Goal: Task Accomplishment & Management: Complete application form

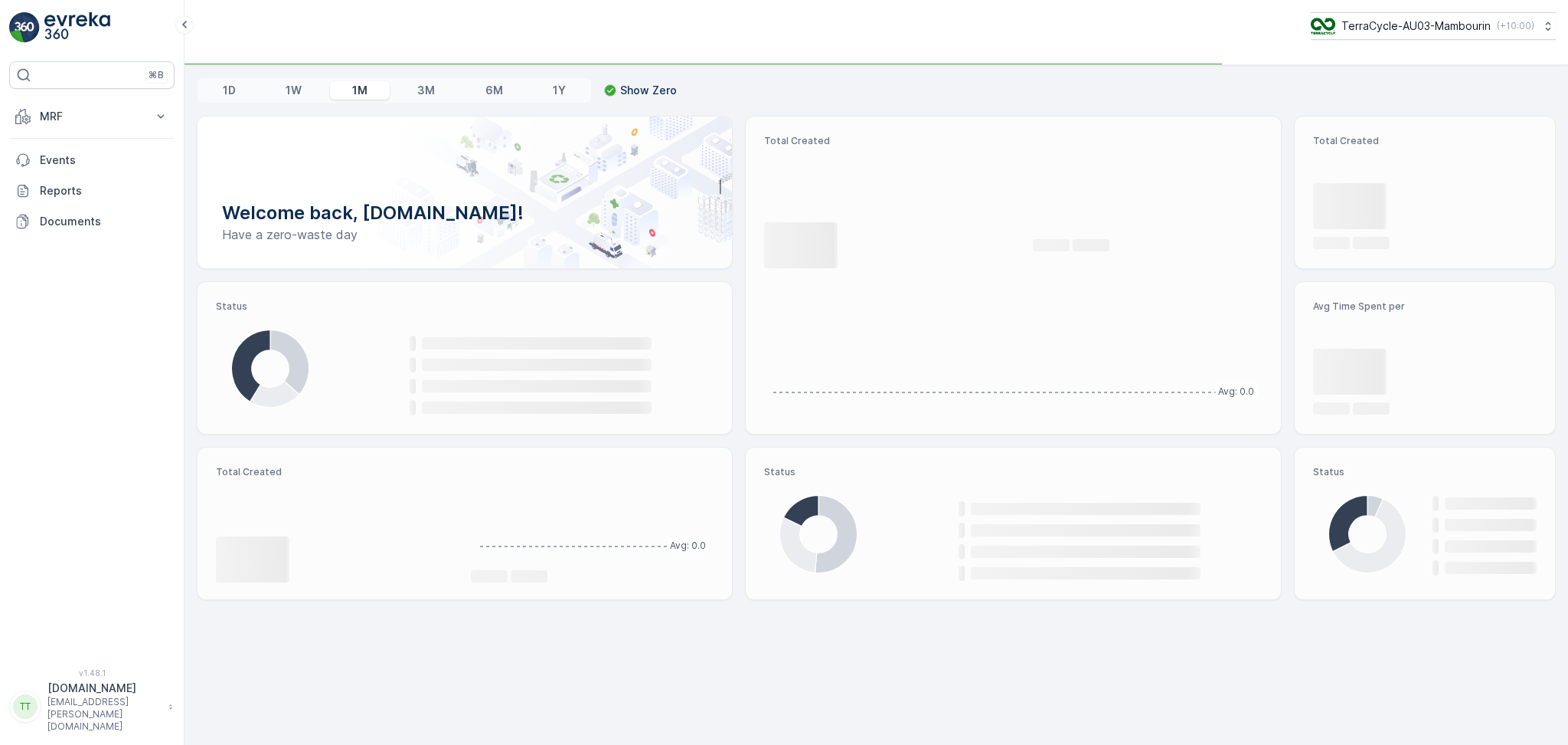
click at [1391, 36] on button "TerraCycle-AU03-Mambourin ( +10:00 )" at bounding box center [1434, 26] width 245 height 28
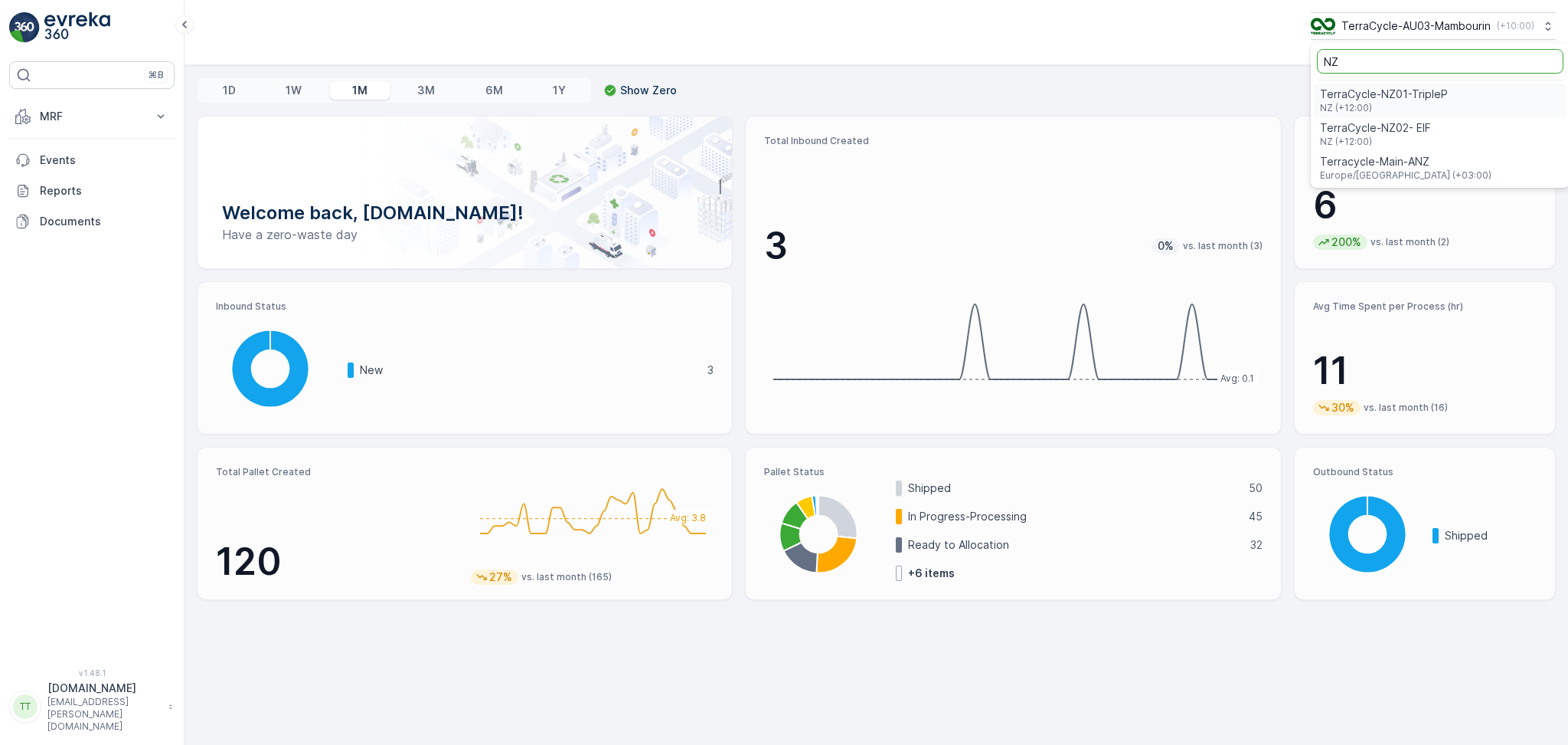
type input "NZ"
click at [1395, 105] on span "NZ (+12:00)" at bounding box center [1383, 108] width 127 height 12
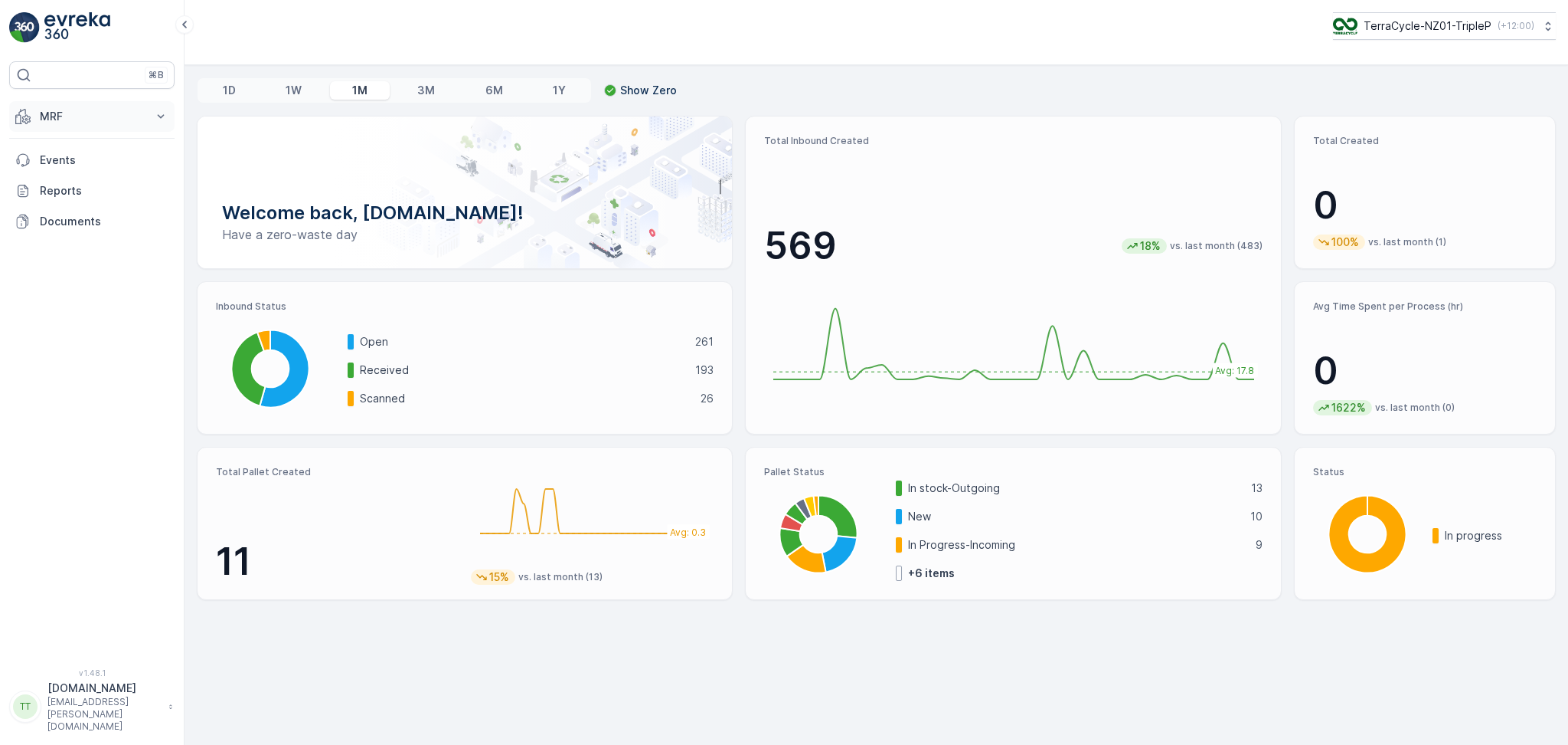
click at [93, 115] on p "MRF" at bounding box center [91, 117] width 104 height 16
click at [65, 189] on p "Pallet" at bounding box center [53, 186] width 29 height 16
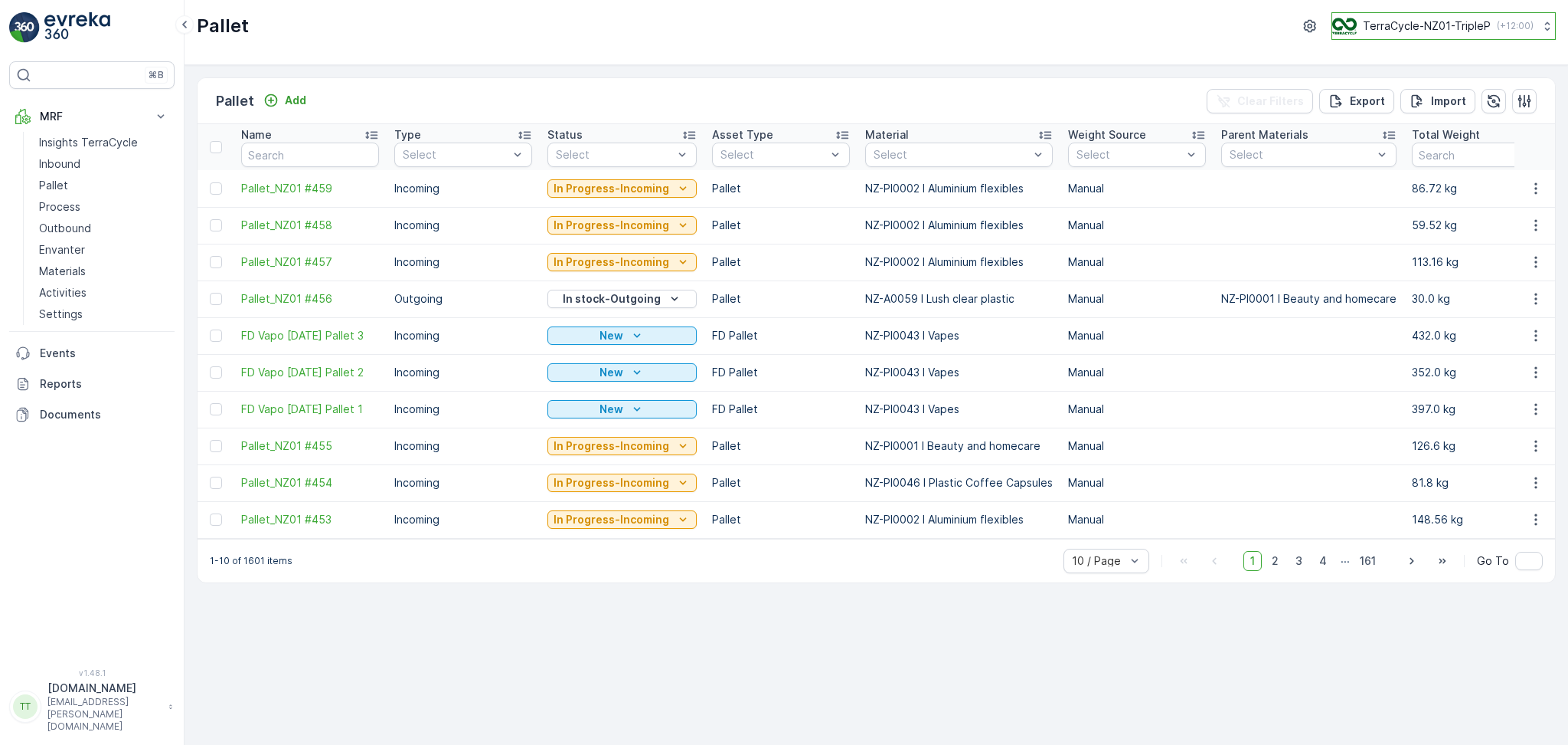
click at [1482, 19] on p "TerraCycle-NZ01-TripleP" at bounding box center [1426, 27] width 127 height 16
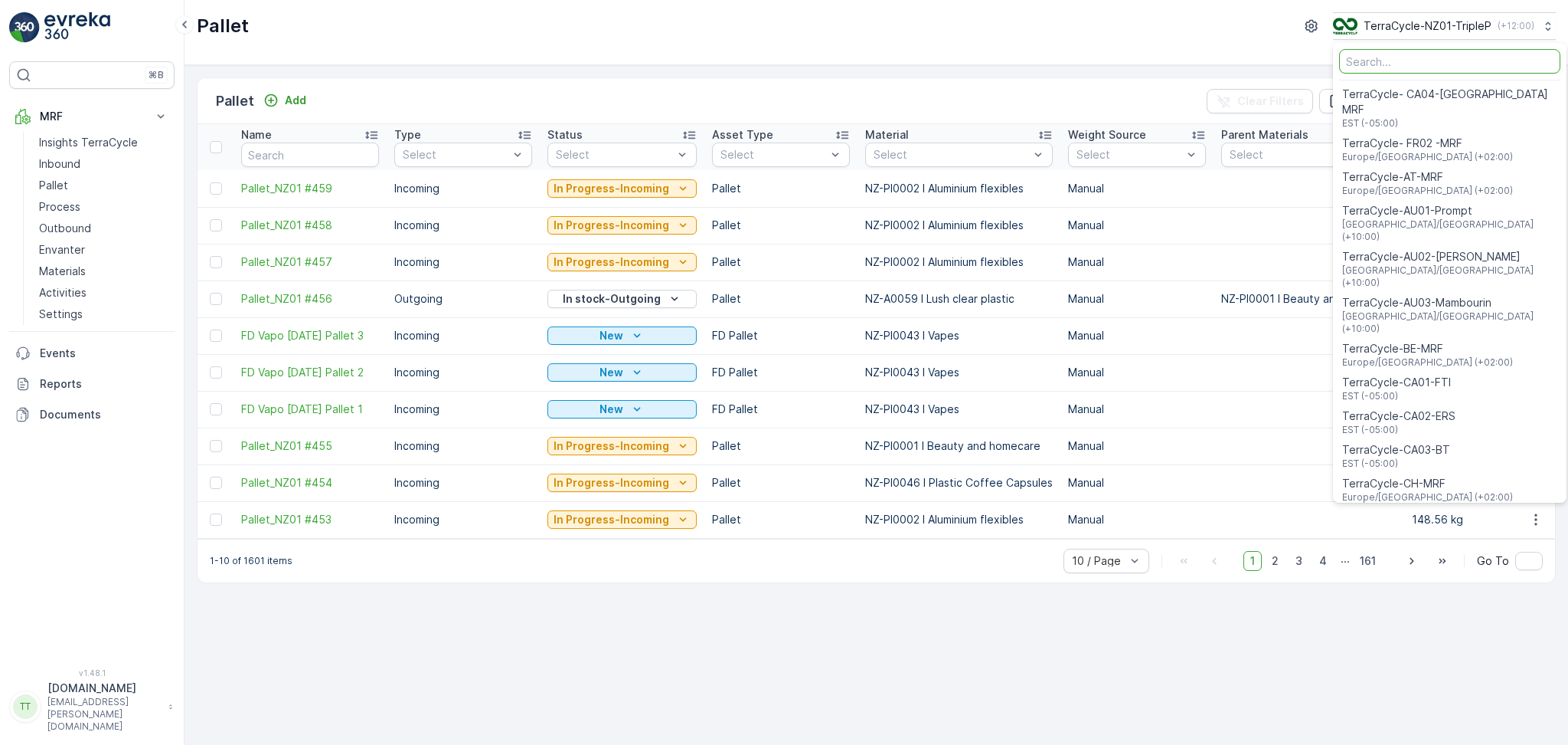
click at [1435, 62] on input "Menu" at bounding box center [1450, 61] width 221 height 25
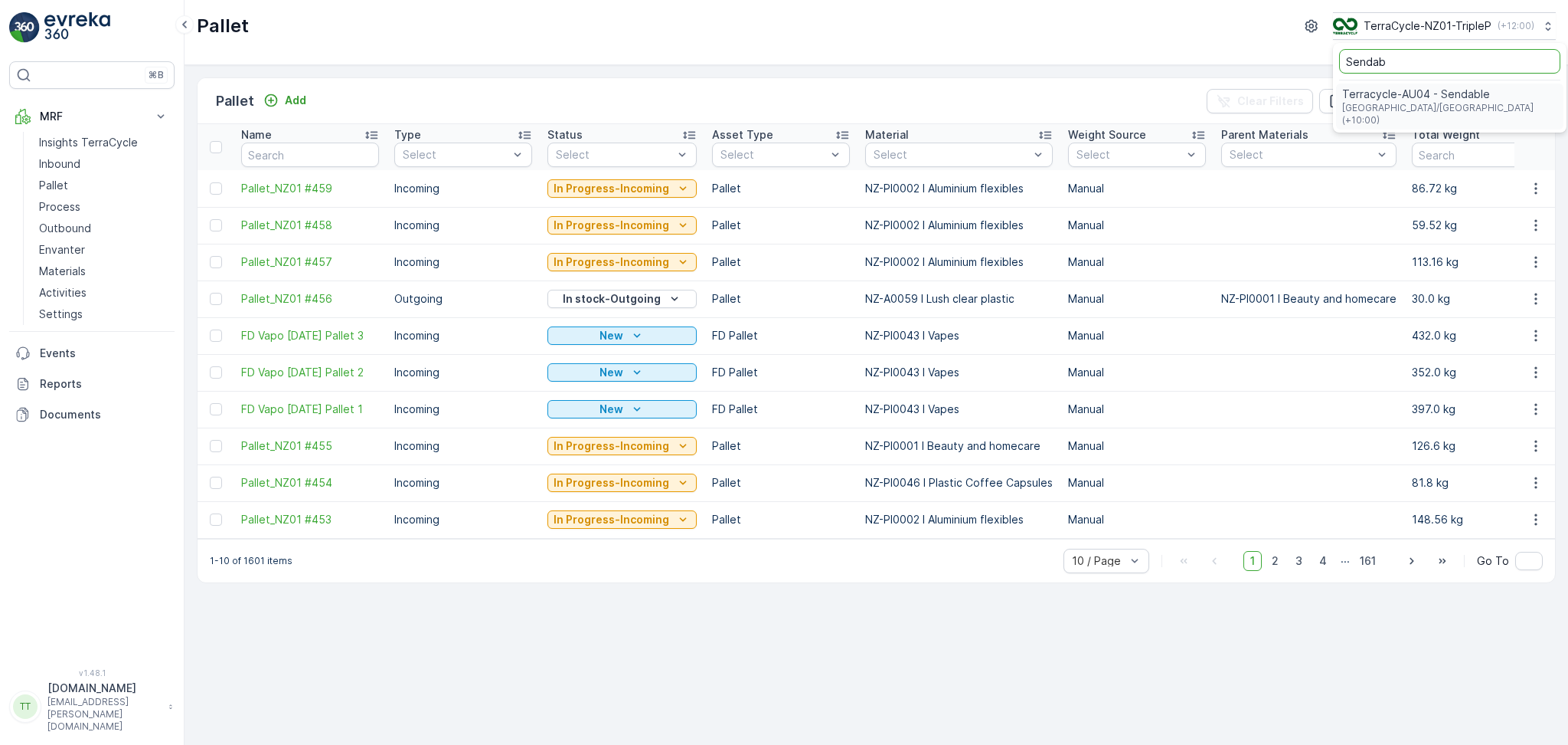
type input "Sendab"
click at [1436, 99] on span "Terracycle-AU04 - Sendable" at bounding box center [1450, 95] width 215 height 16
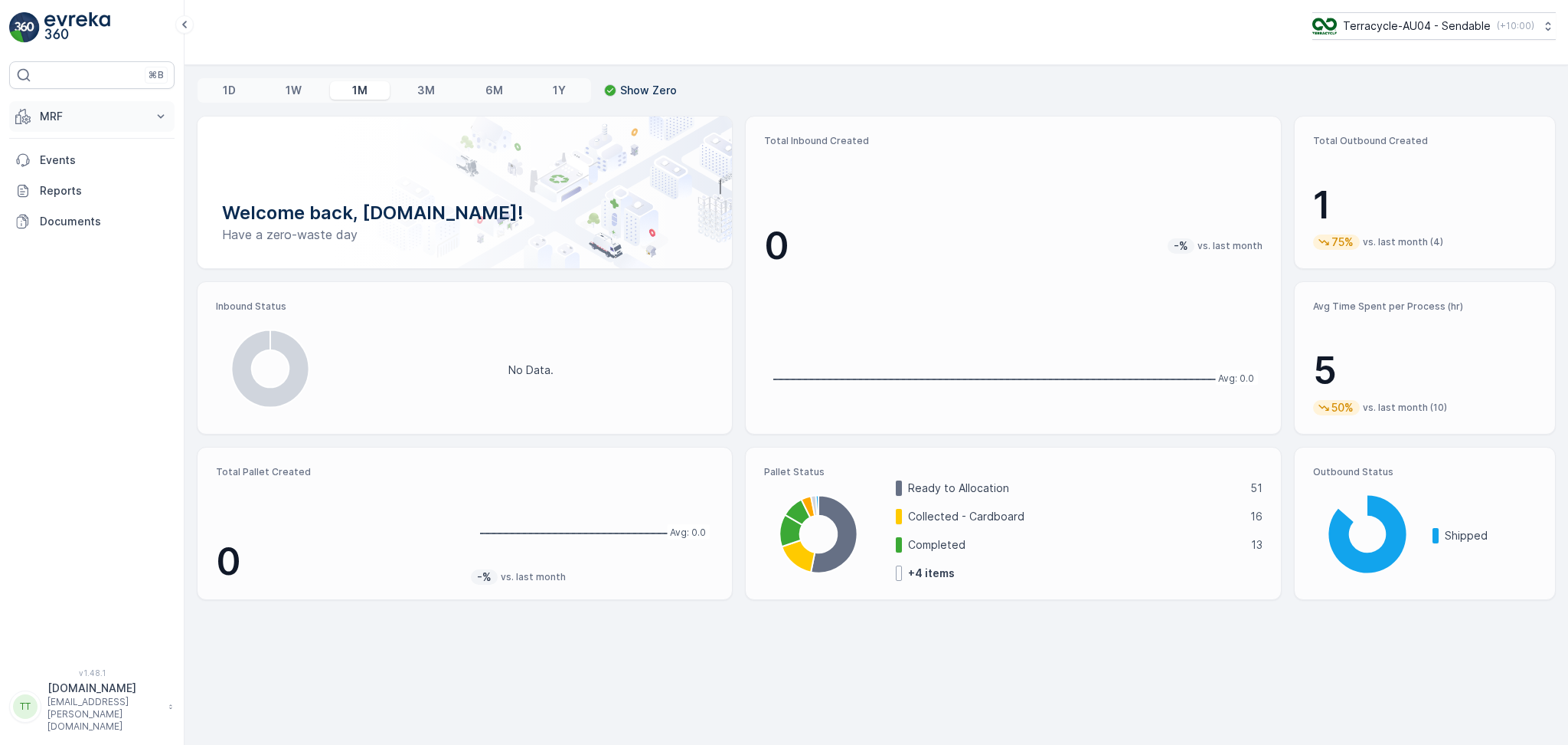
click at [111, 105] on button "MRF" at bounding box center [91, 116] width 165 height 31
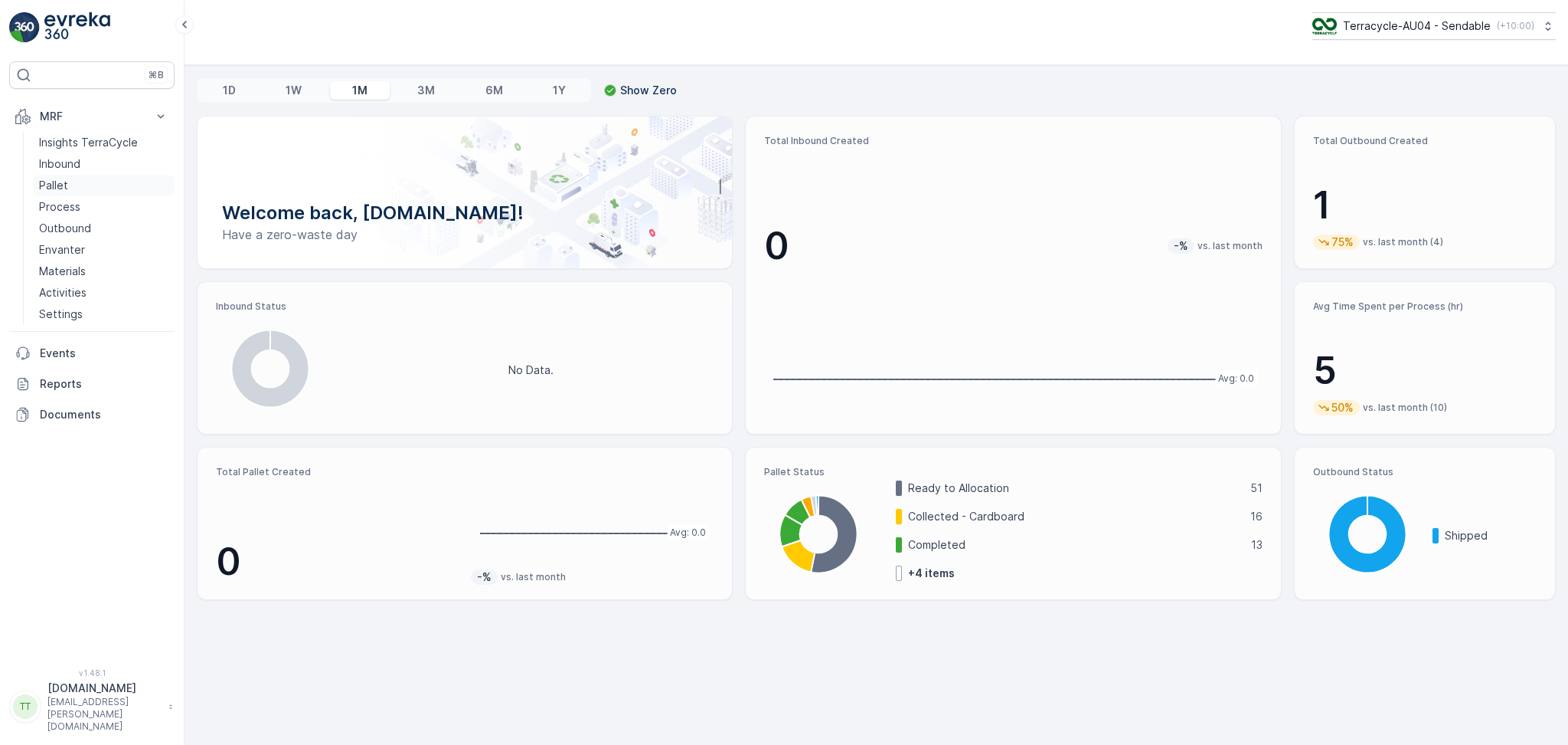
click at [75, 178] on link "Pallet" at bounding box center [103, 186] width 141 height 22
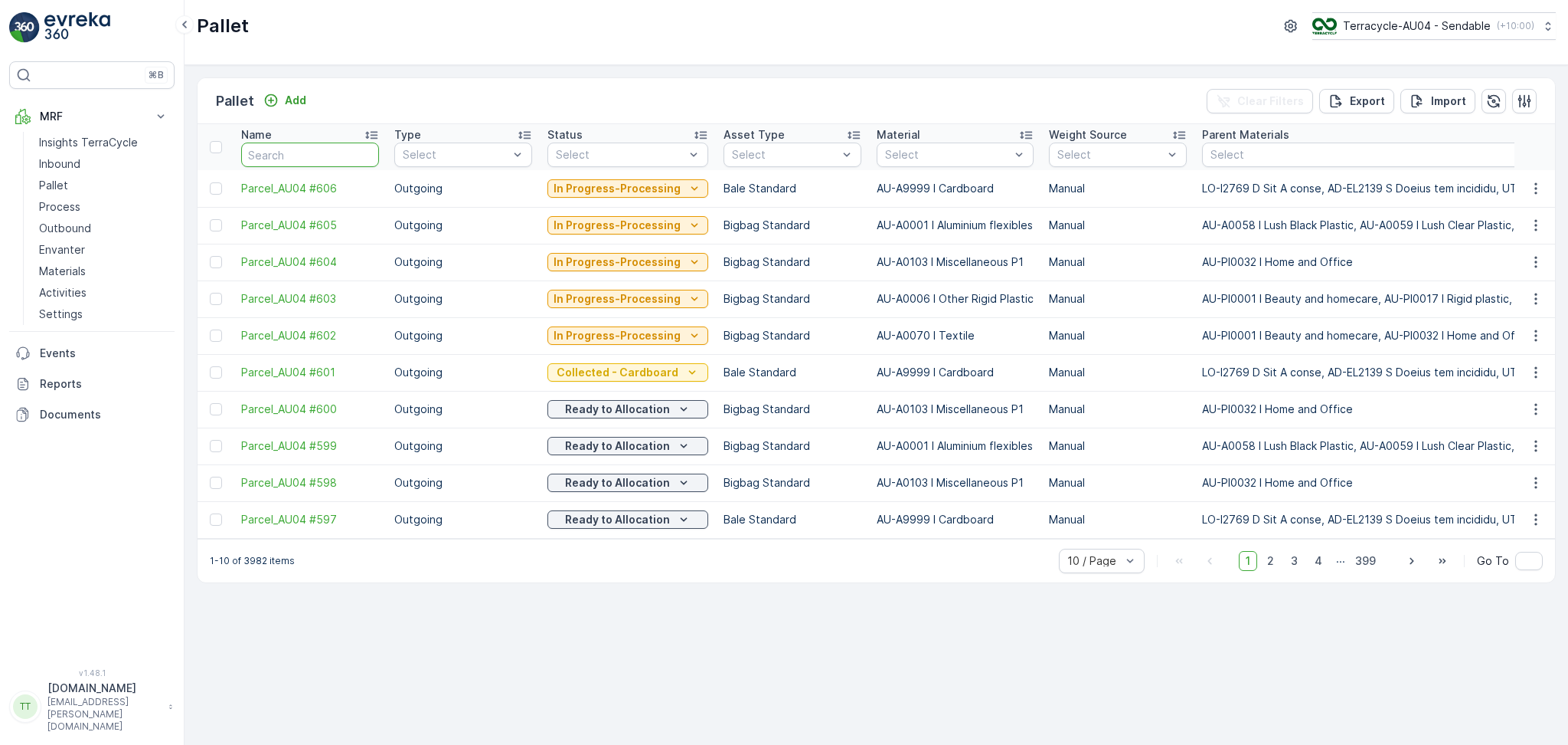
click at [286, 151] on input "text" at bounding box center [310, 154] width 138 height 25
type input "FD"
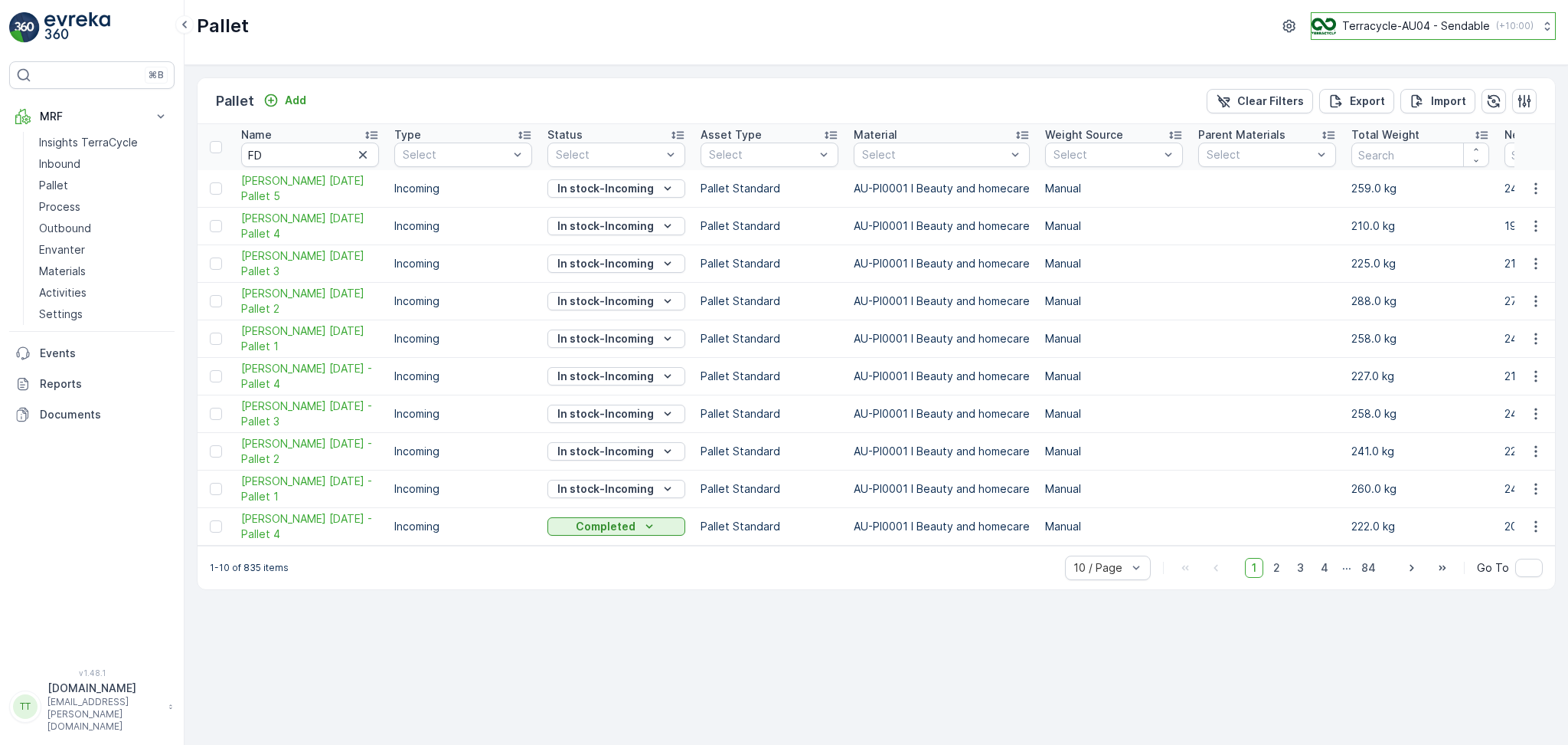
click at [1389, 32] on p "Terracycle-AU04 - Sendable" at bounding box center [1416, 27] width 148 height 16
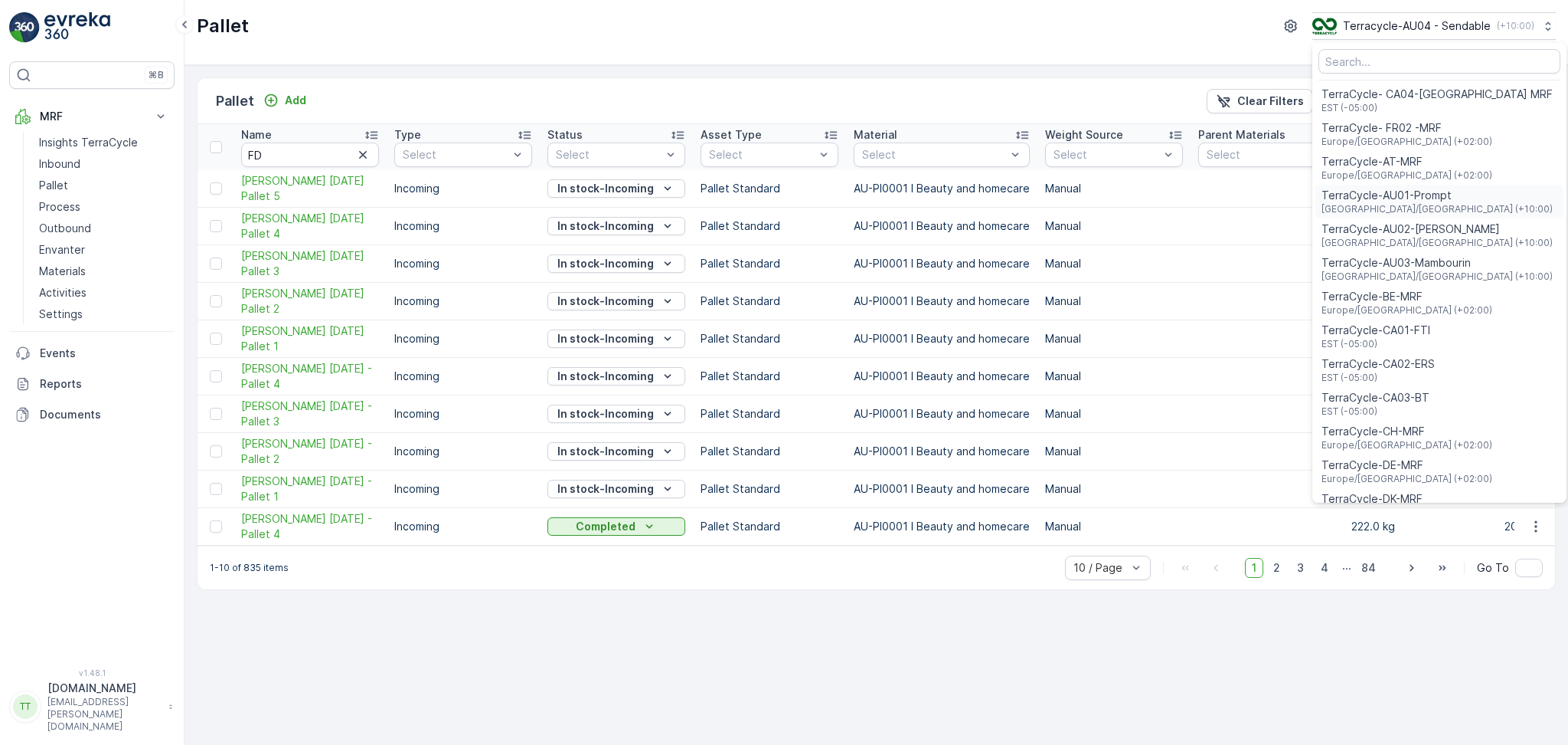
click at [1443, 203] on div "TerraCycle-AU01-Prompt Australia/Sydney (+10:00)" at bounding box center [1439, 202] width 248 height 34
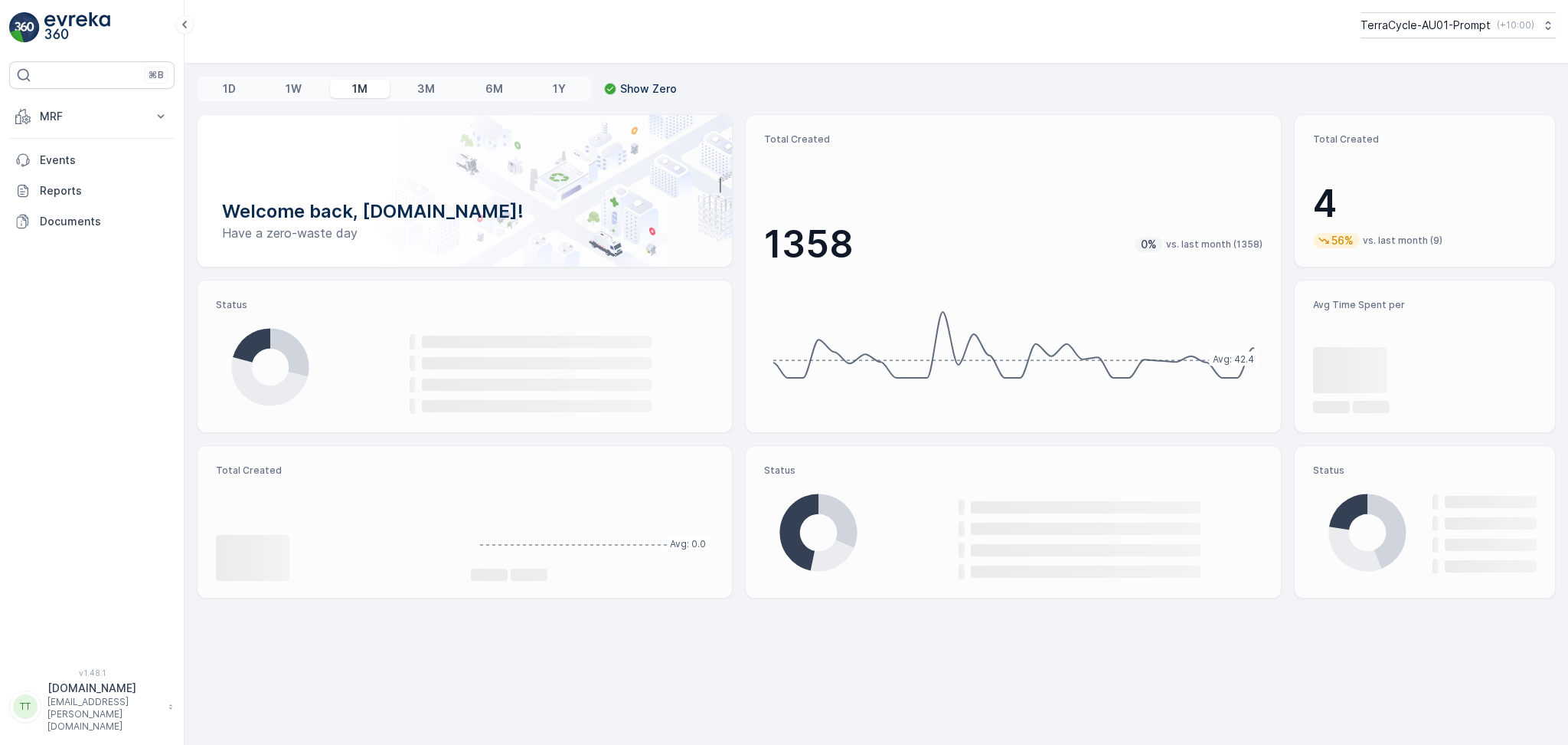
click at [87, 132] on div "MRF Insights TerraCycle Inbound Pallet Process Outbound Envanter Materials Acti…" at bounding box center [91, 168] width 165 height 135
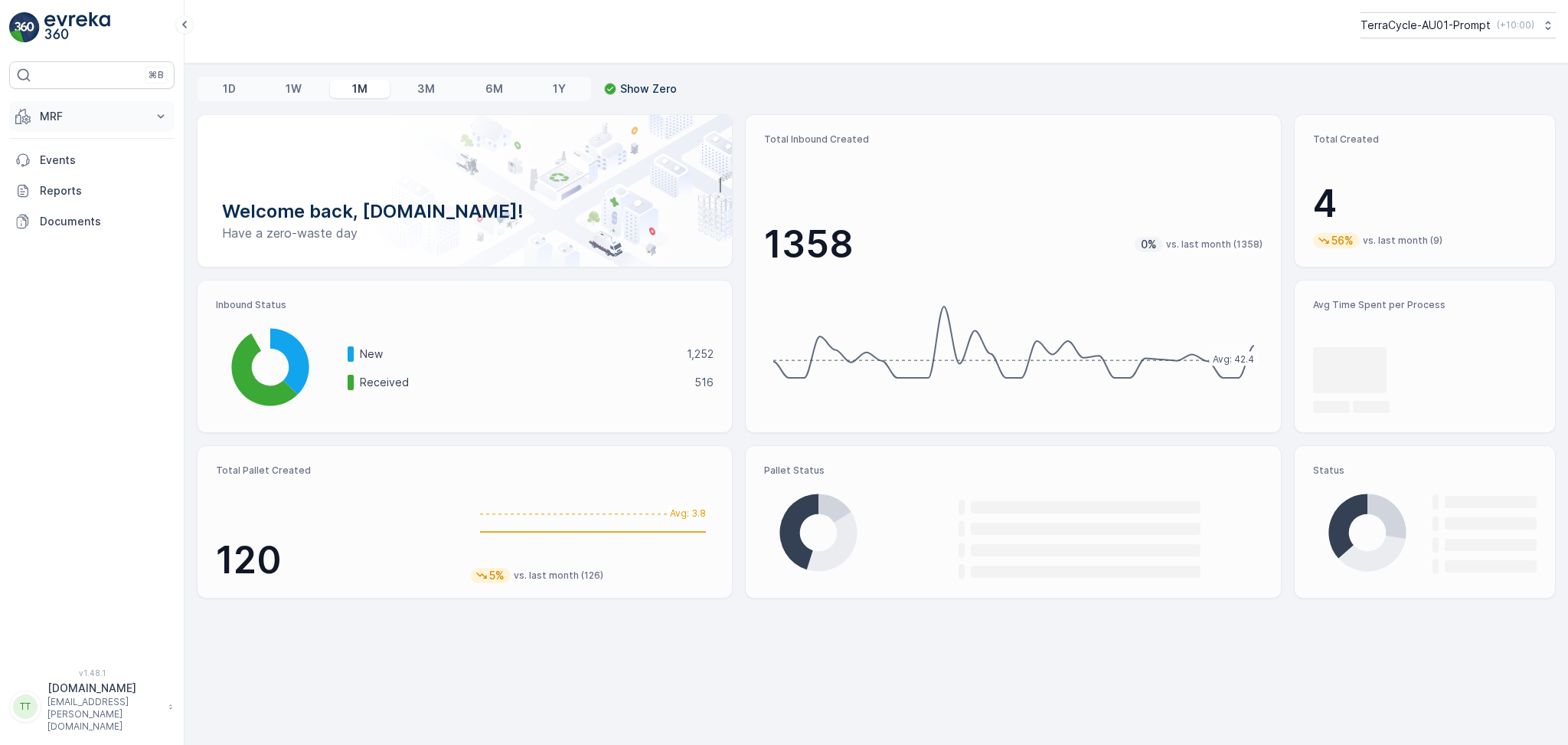
click at [87, 125] on button "MRF" at bounding box center [91, 116] width 165 height 31
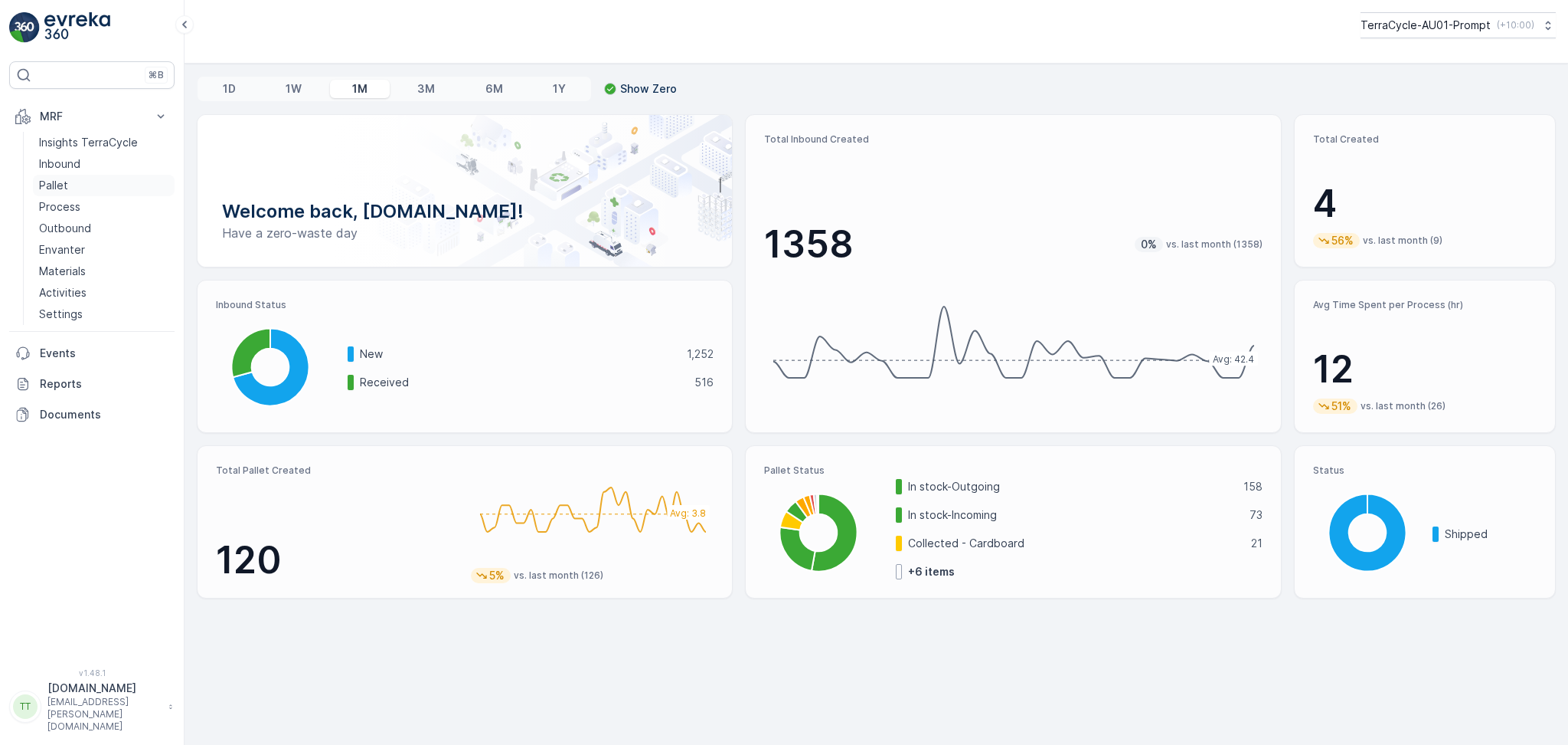
click at [62, 188] on p "Pallet" at bounding box center [53, 186] width 29 height 16
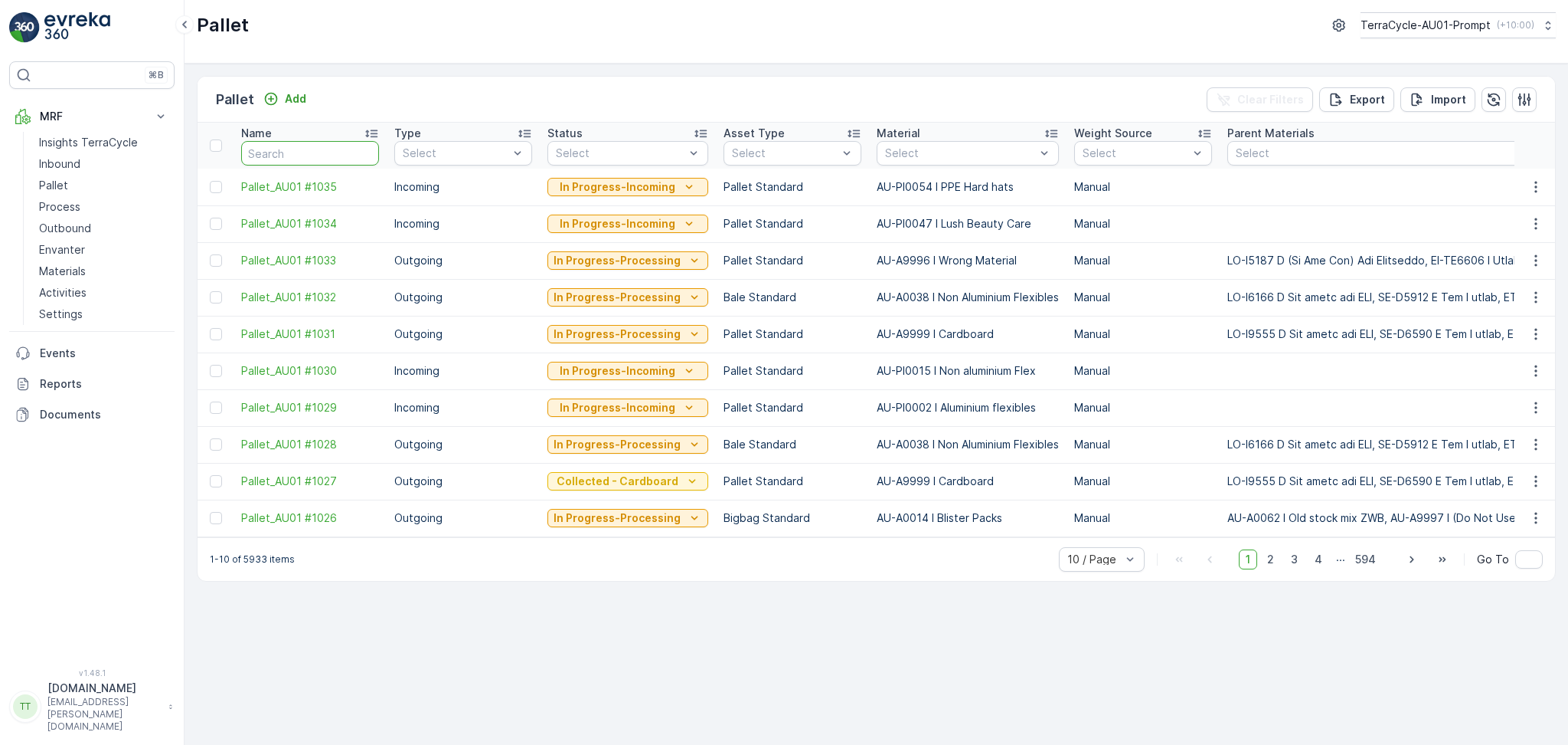
click at [281, 153] on input "text" at bounding box center [310, 153] width 138 height 25
type input "FD"
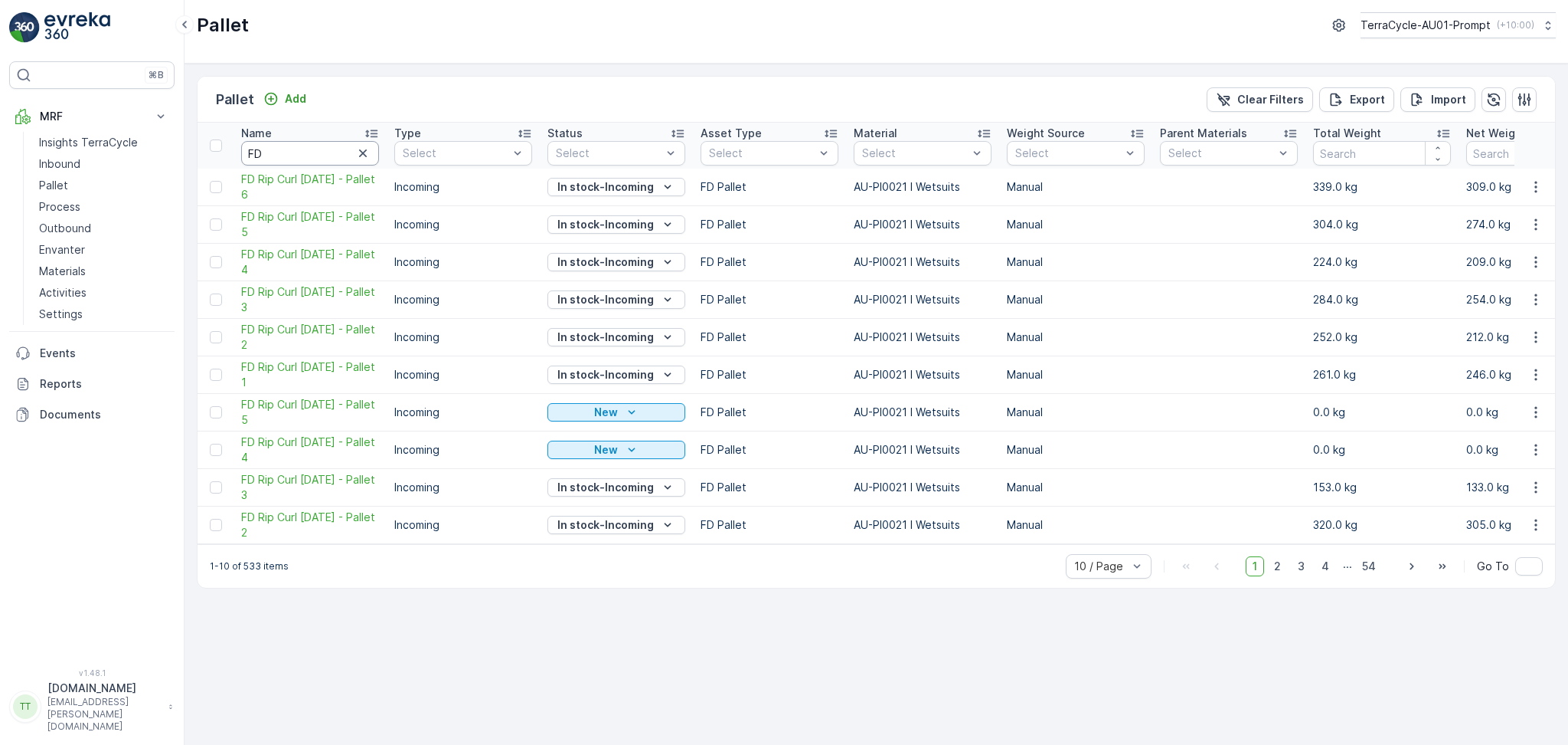
click at [292, 157] on input "FD" at bounding box center [310, 153] width 138 height 25
type input "FD AB"
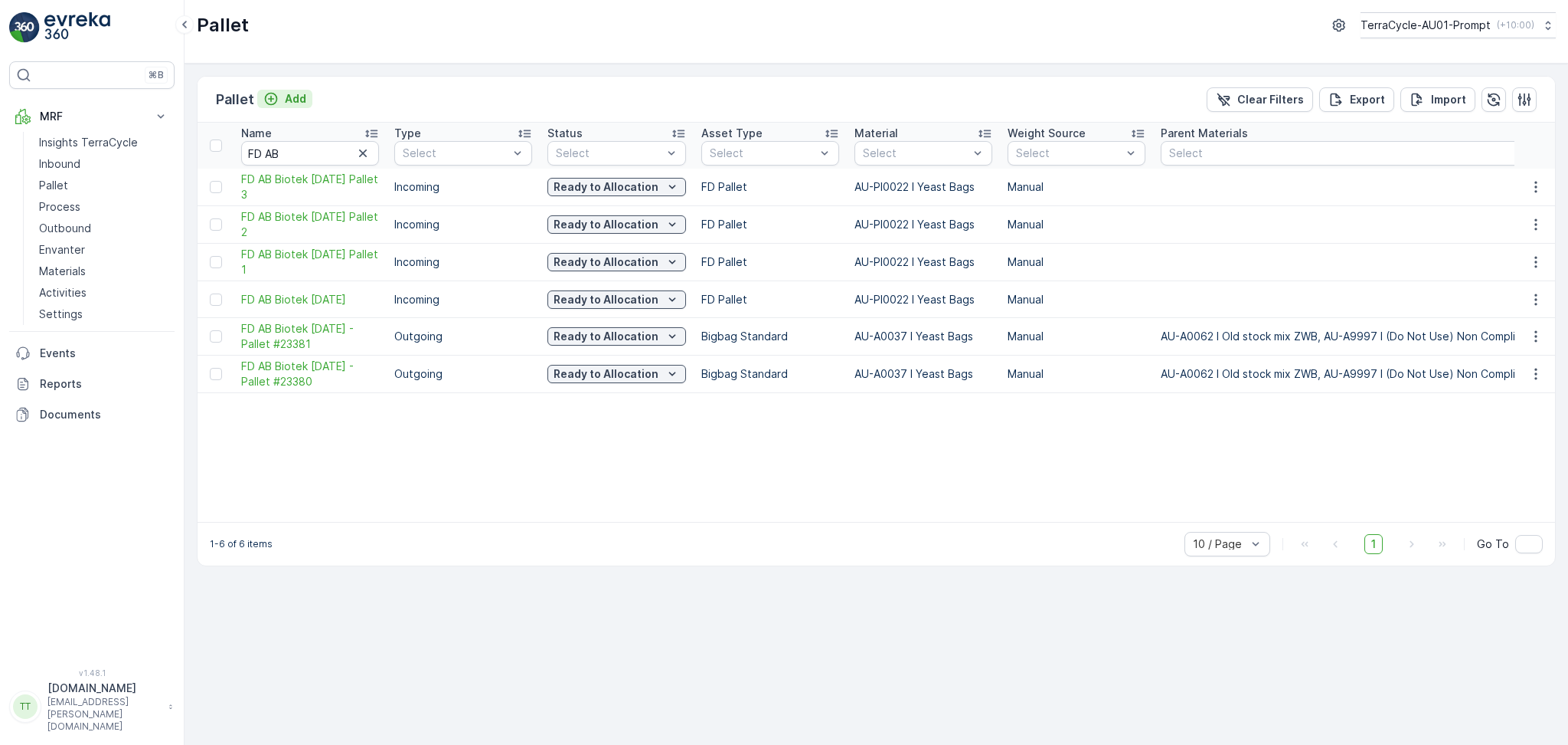
click at [291, 99] on p "Add" at bounding box center [295, 99] width 22 height 16
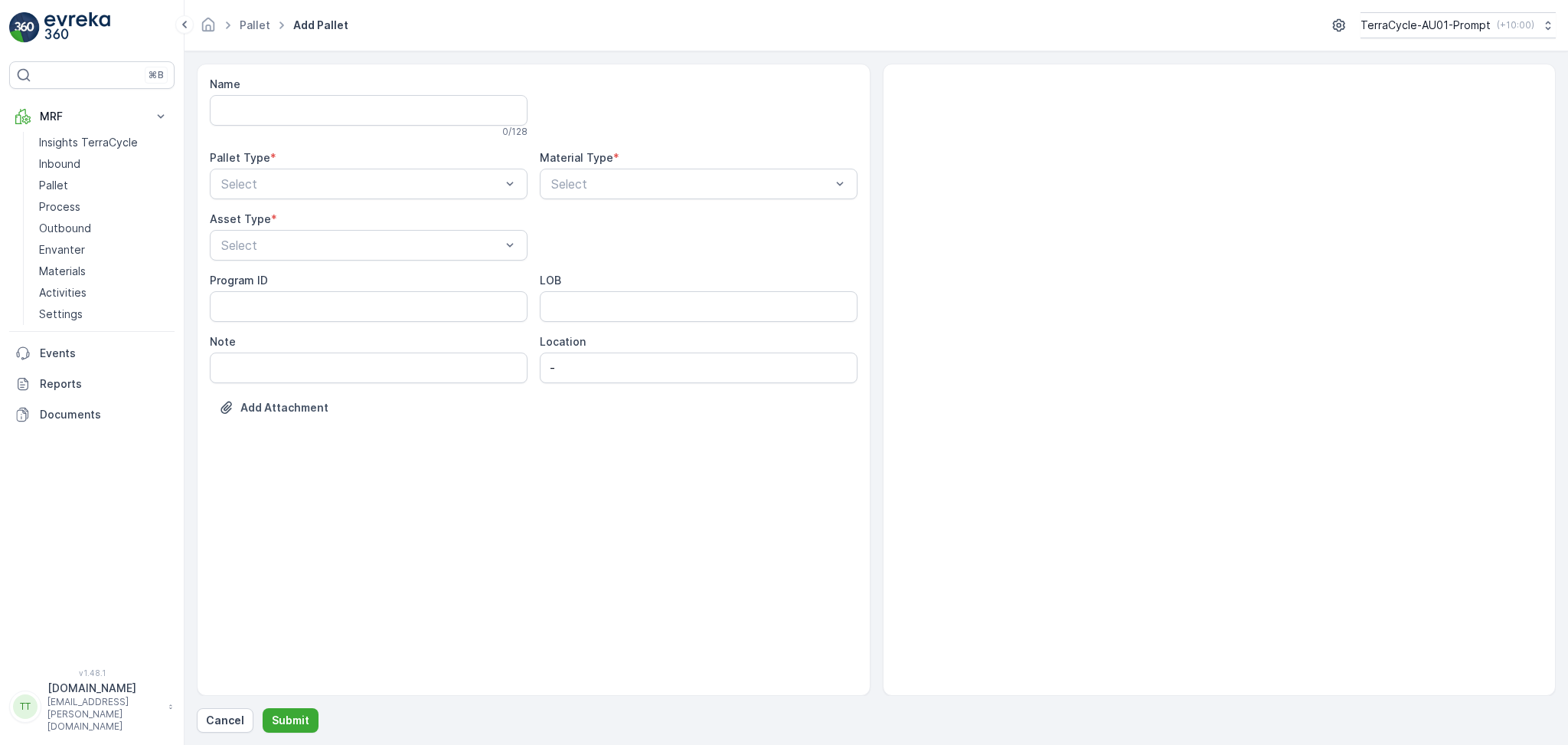
click at [246, 87] on div "Name" at bounding box center [368, 85] width 318 height 16
click at [248, 104] on input "Name" at bounding box center [368, 110] width 318 height 31
click at [242, 114] on input "Name" at bounding box center [368, 110] width 318 height 31
paste input "FD AB Biotek 10.1.2025 Pallet 3"
click at [407, 112] on input "FD AB Biotek 10.1.2025 Pallet 3" at bounding box center [368, 110] width 318 height 31
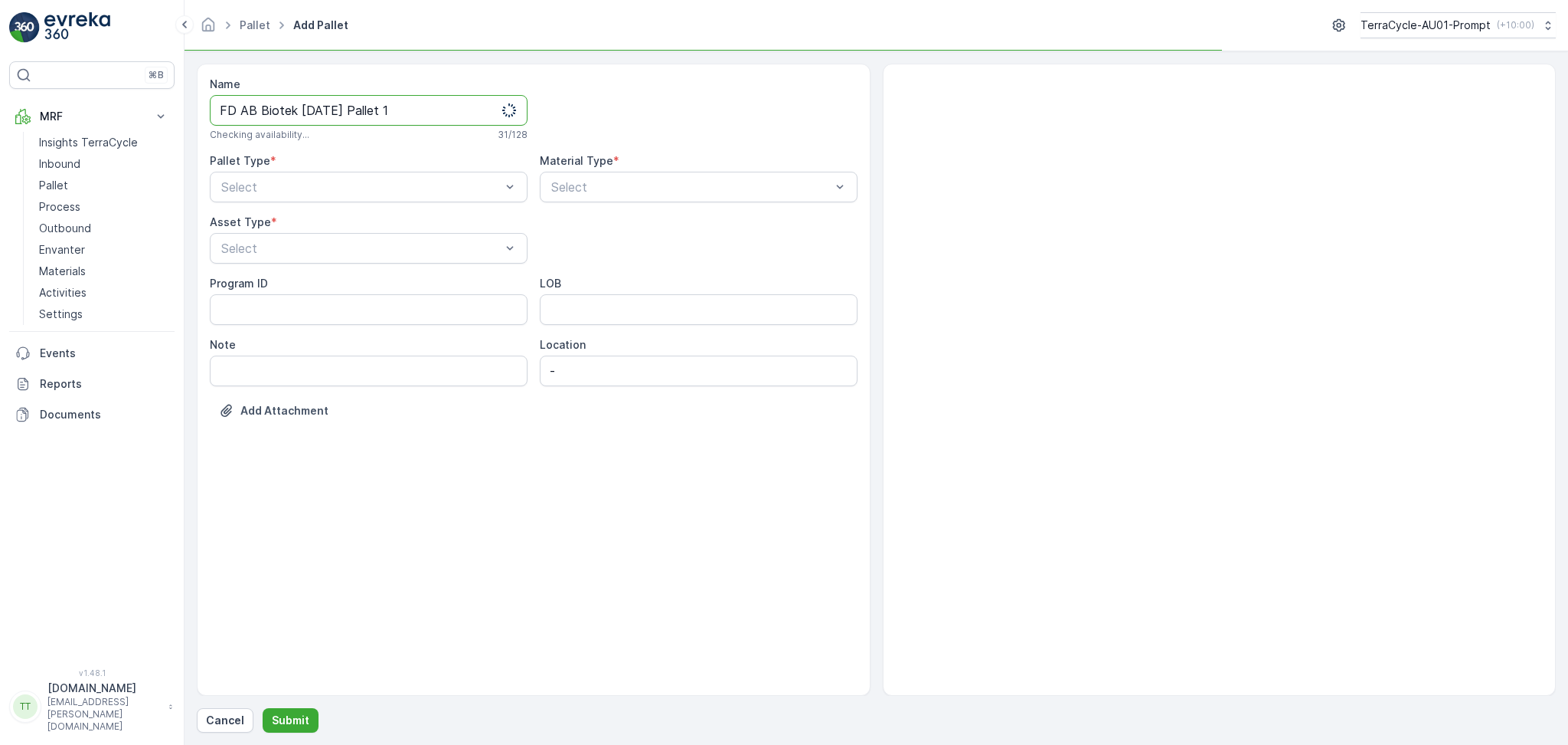
drag, startPoint x: 319, startPoint y: 115, endPoint x: 353, endPoint y: 115, distance: 34.0
click at [320, 115] on input "FD AB Biotek 10.1.2025 Pallet 1" at bounding box center [368, 110] width 318 height 31
drag, startPoint x: 309, startPoint y: 111, endPoint x: 331, endPoint y: 111, distance: 22.0
click at [309, 111] on input "FD AB Biotek 10.8.2025 Pallet 1" at bounding box center [368, 110] width 318 height 31
type input "FD AB Biotek [DATE] Pallet 1"
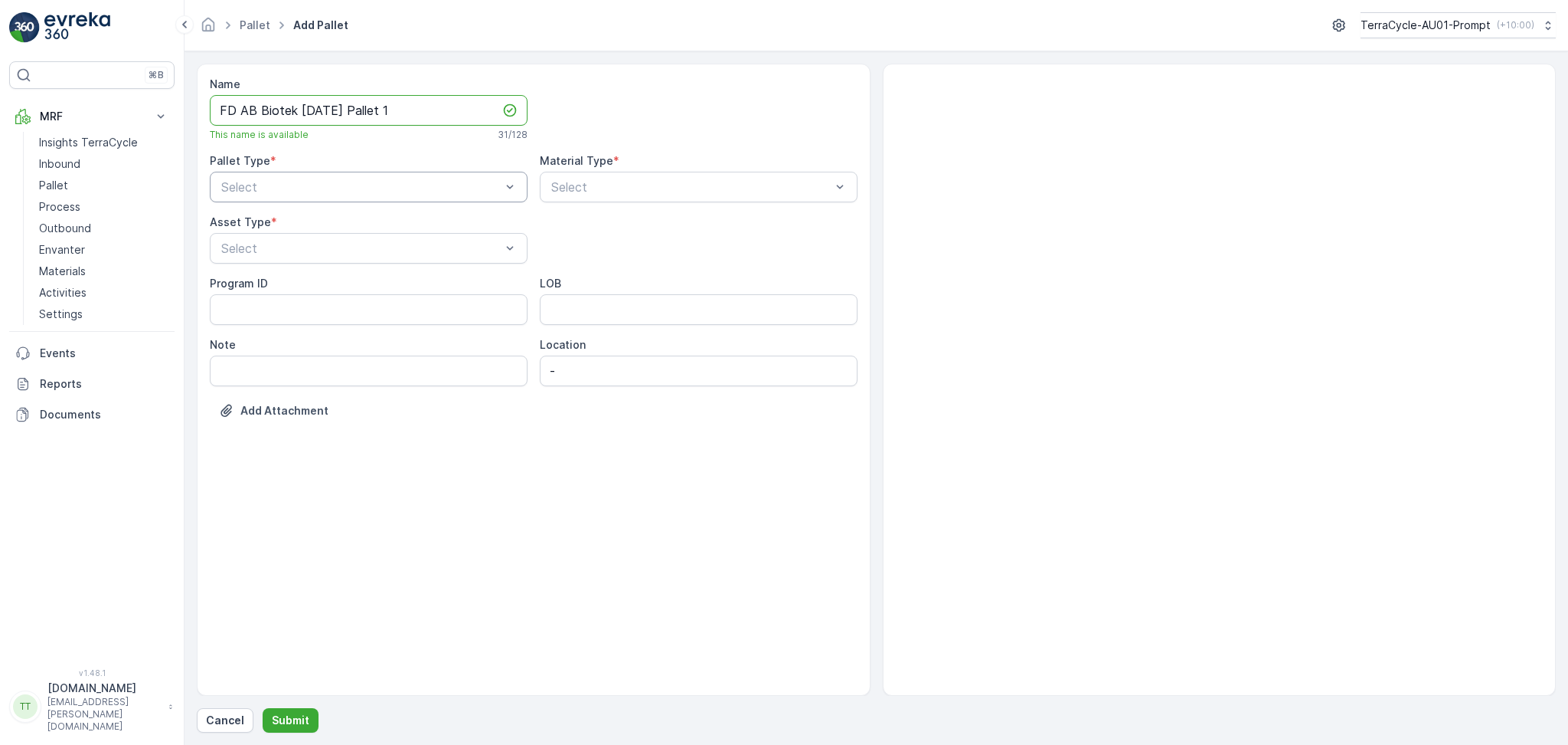
click at [317, 188] on div at bounding box center [361, 187] width 282 height 14
click at [280, 227] on div "Incoming" at bounding box center [368, 224] width 299 height 14
click at [617, 193] on div at bounding box center [691, 187] width 282 height 14
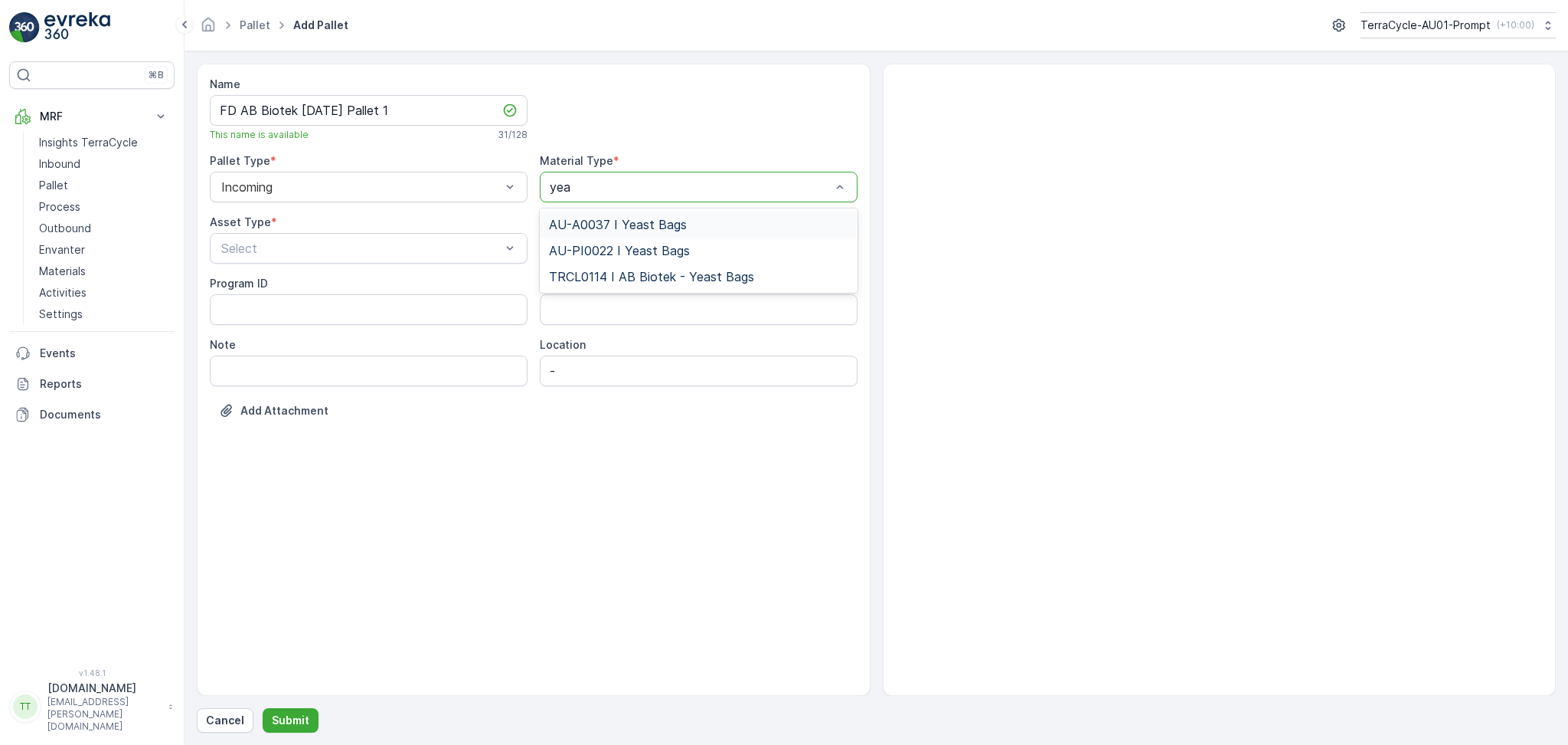
type input "yeas"
click at [616, 244] on span "AU-PI0022 I Yeast Bags" at bounding box center [619, 251] width 141 height 14
click at [268, 234] on div "Select" at bounding box center [368, 248] width 318 height 31
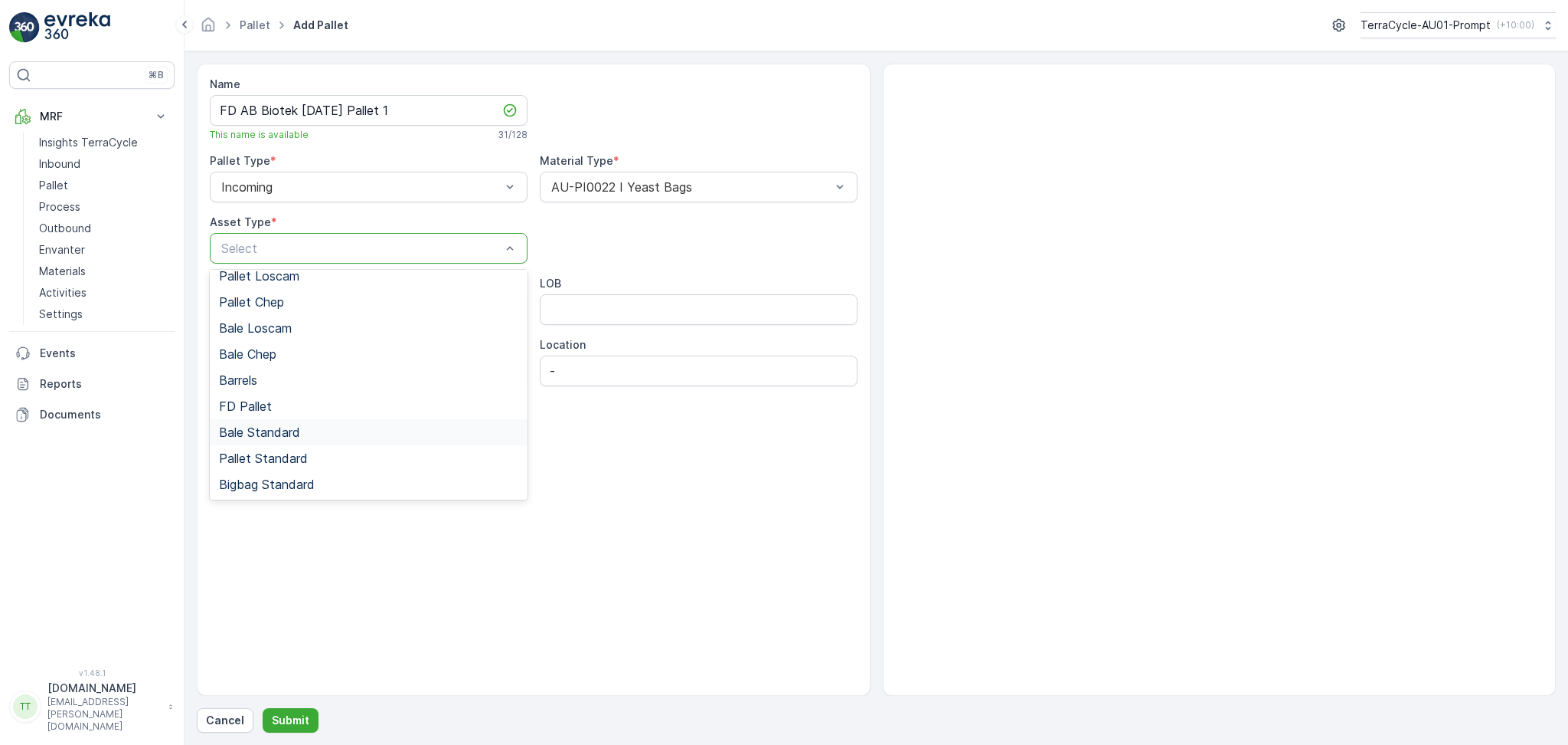
scroll to position [141, 0]
click at [270, 399] on span "FD Pallet" at bounding box center [246, 405] width 53 height 14
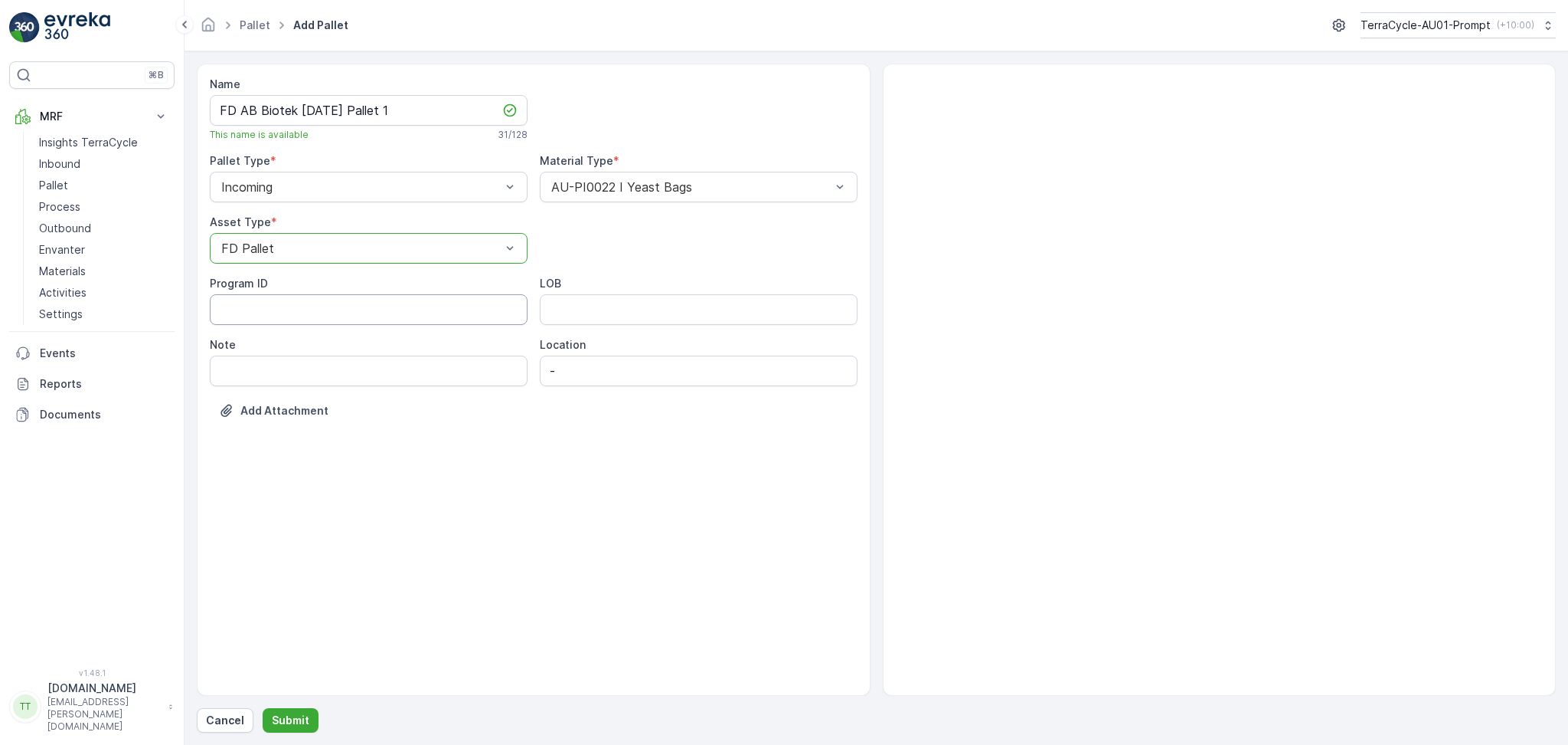
click at [288, 308] on ID "Program ID" at bounding box center [368, 309] width 318 height 31
type ID "F-0024"
click at [564, 312] on input "LOB" at bounding box center [699, 309] width 318 height 31
type input "FD"
click at [438, 365] on input "Note" at bounding box center [368, 371] width 318 height 31
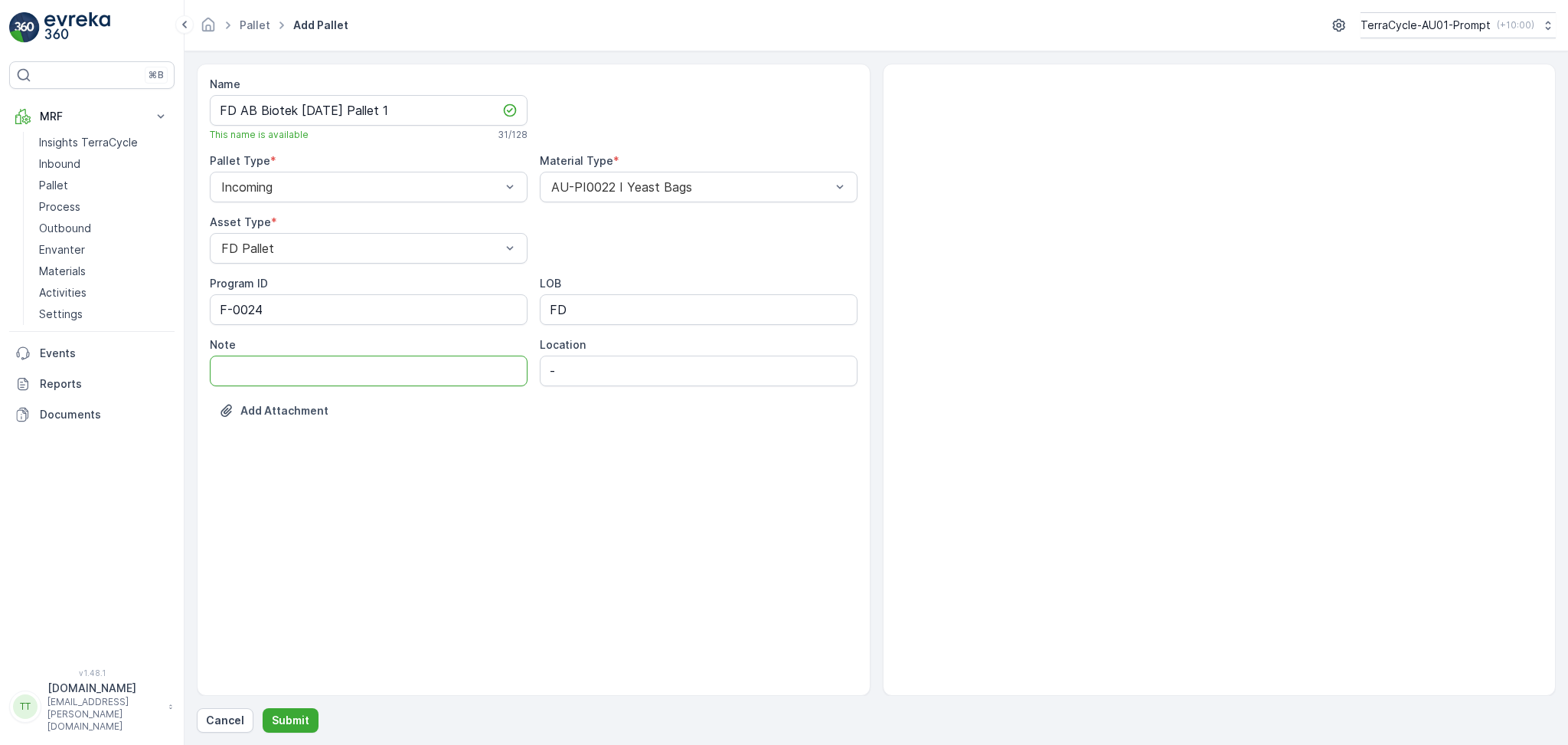
click at [583, 498] on div "Name FD AB Biotek 28.8.2025 Pallet 1 This name is available 31 / 128 Pallet Typ…" at bounding box center [533, 379] width 673 height 632
click at [288, 728] on p "Submit" at bounding box center [290, 720] width 38 height 16
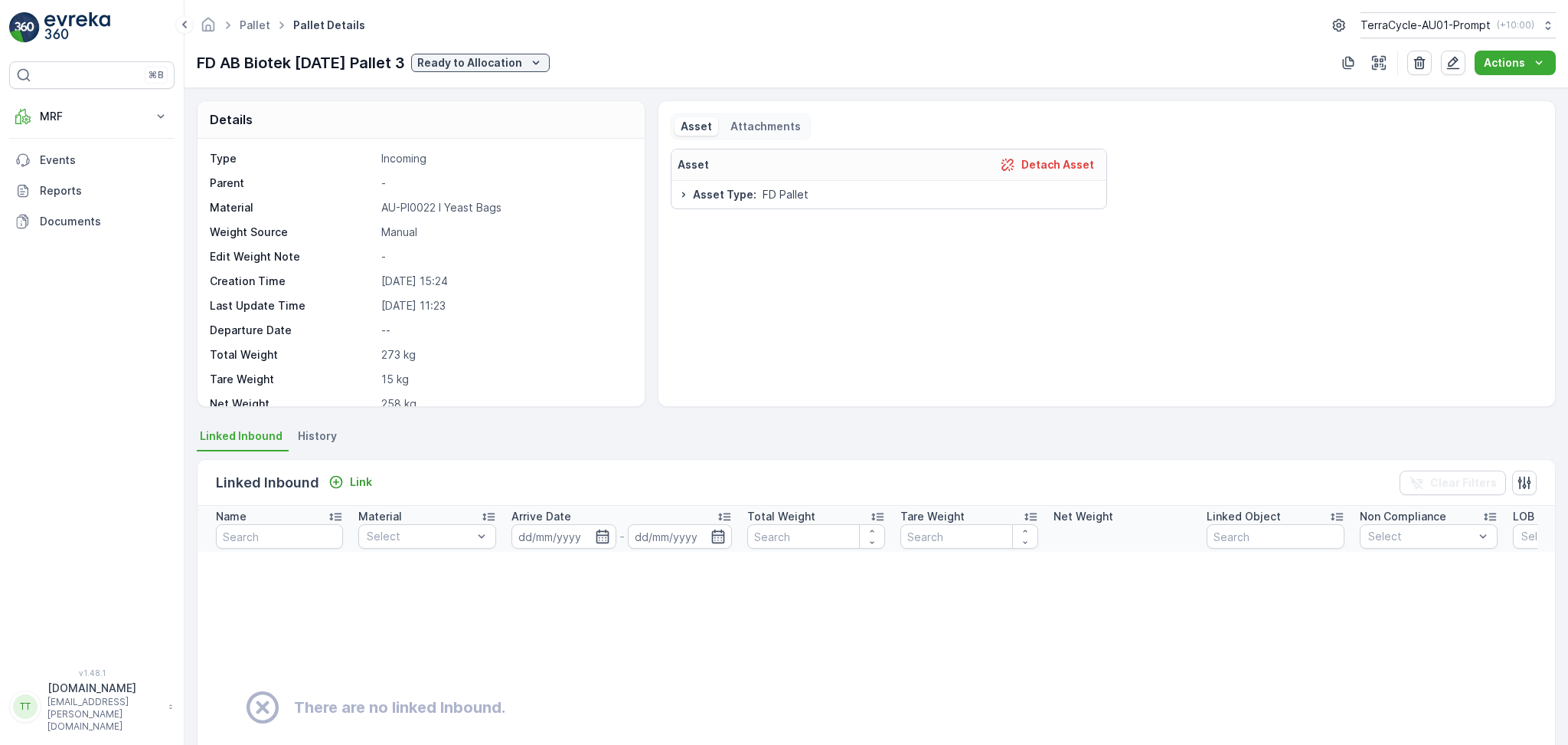
drag, startPoint x: 195, startPoint y: 63, endPoint x: 421, endPoint y: 66, distance: 226.0
click at [421, 66] on div "Pallet Pallet Details TerraCycle-AU01-Prompt ( +10:00 ) FD AB Biotek 10.1.2025 …" at bounding box center [876, 43] width 1383 height 88
copy p "FD AB Biotek [DATE] Pallet 3"
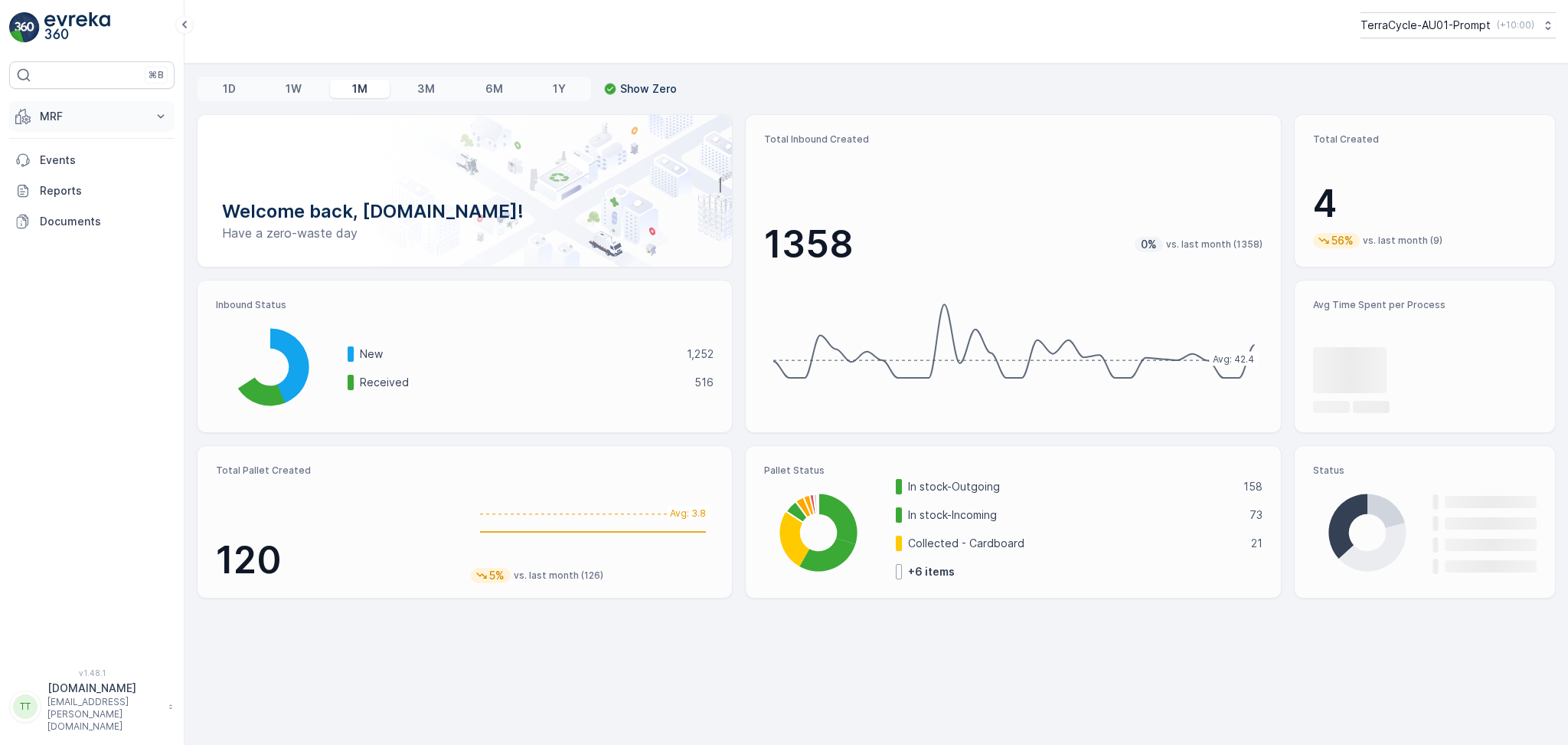
click at [40, 105] on button "MRF" at bounding box center [91, 116] width 165 height 31
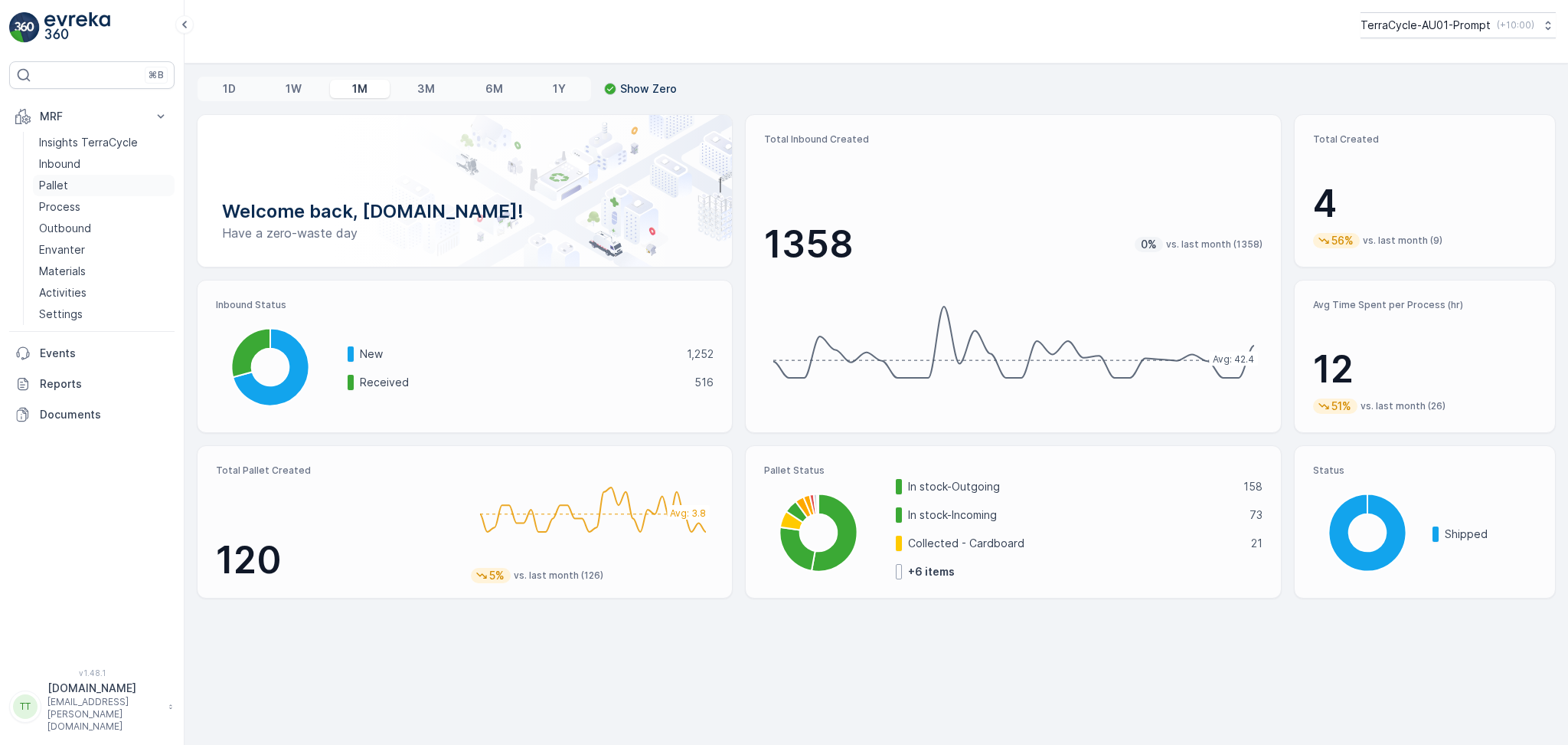
click at [62, 184] on p "Pallet" at bounding box center [53, 186] width 29 height 16
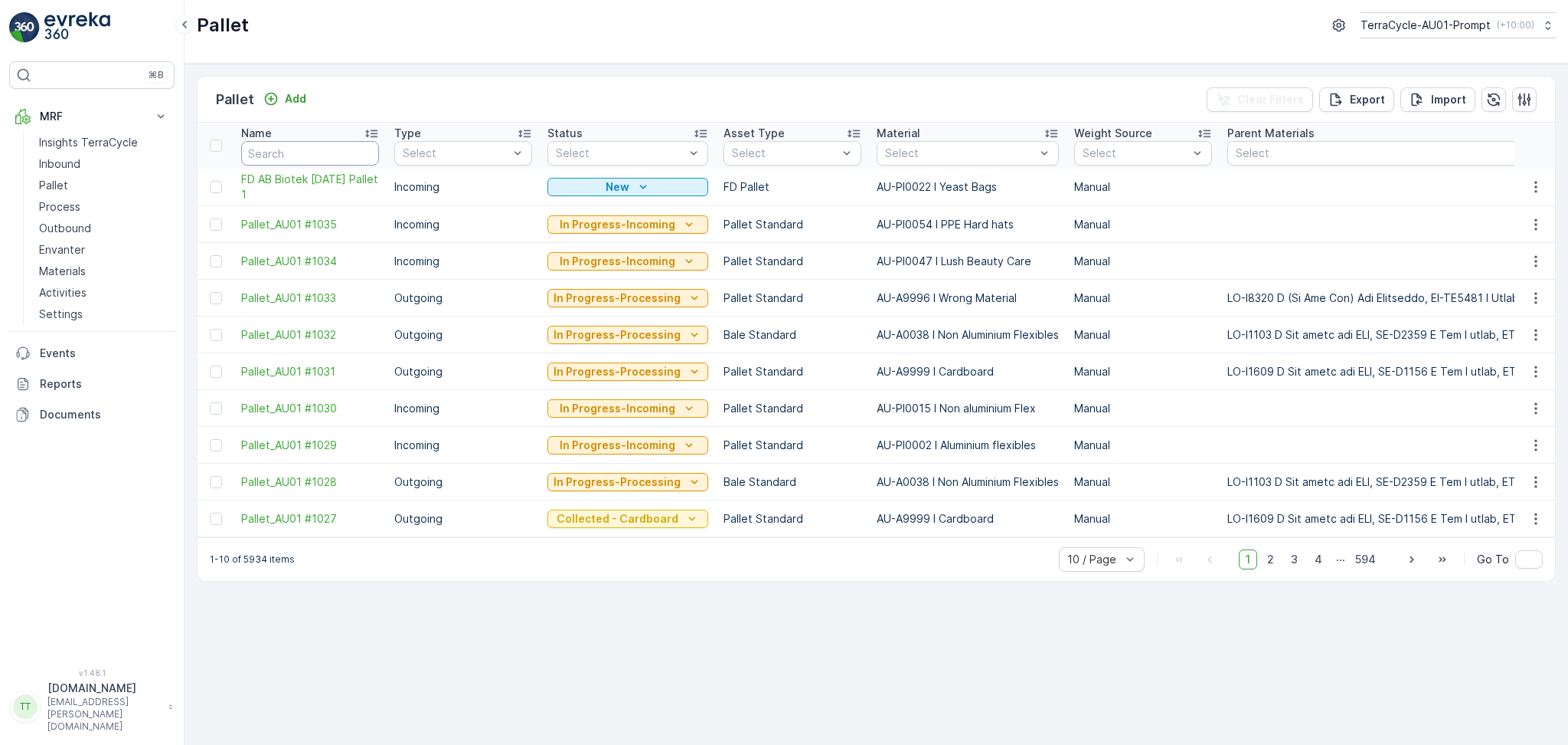
click at [311, 154] on input "text" at bounding box center [310, 153] width 138 height 25
type input "FD"
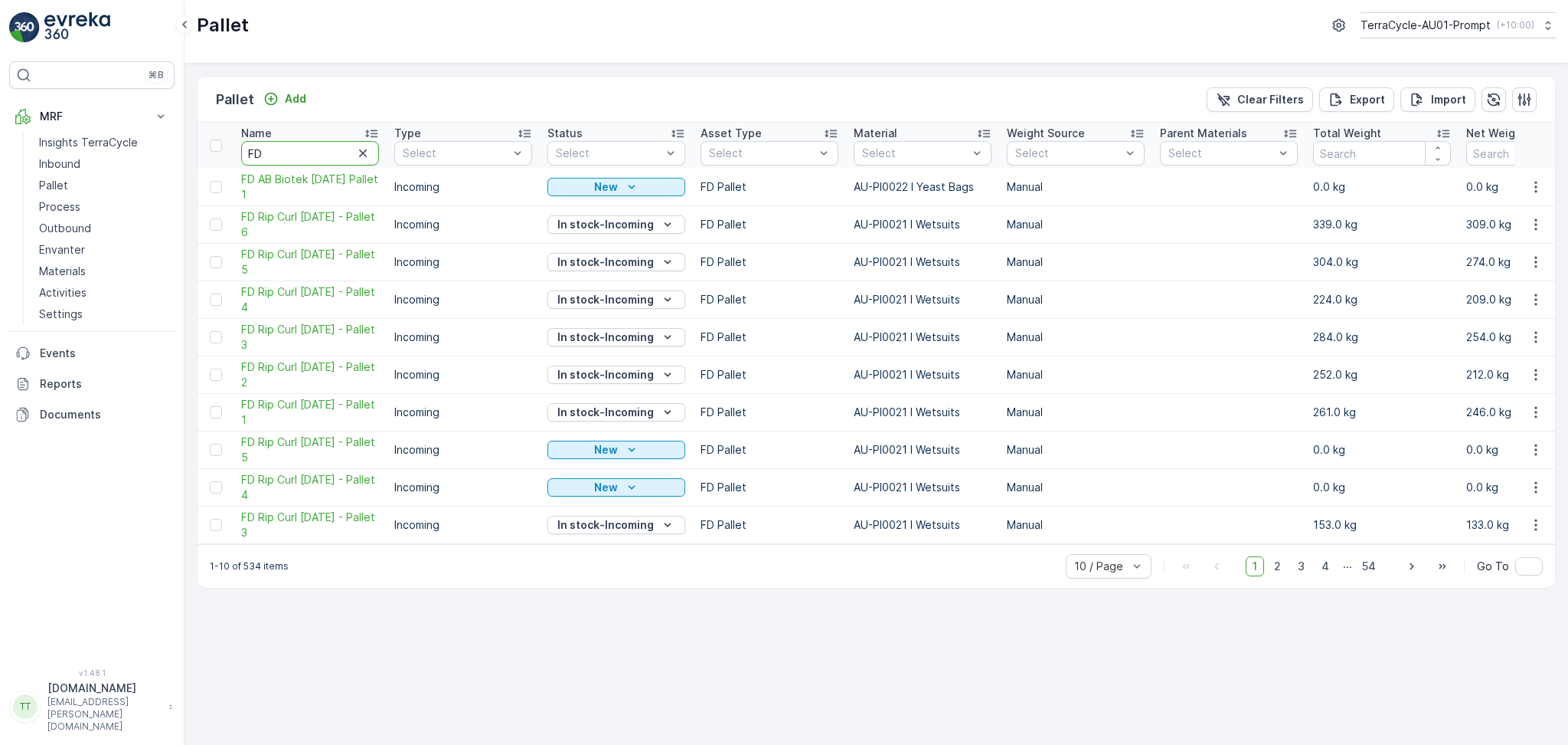
click at [305, 148] on input "FD" at bounding box center [310, 153] width 138 height 25
